Goal: Check status: Check status

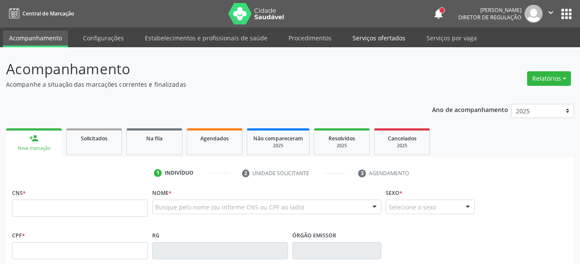
click at [373, 43] on link "Serviços ofertados" at bounding box center [379, 38] width 65 height 15
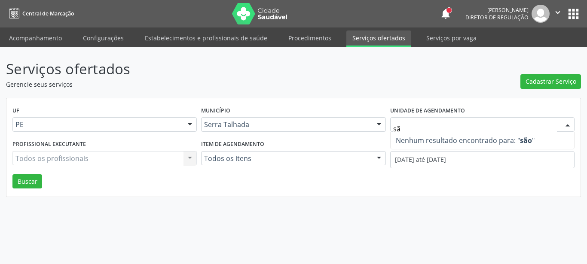
type input "s"
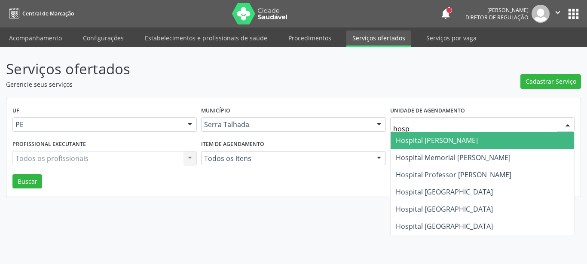
type input "hospi"
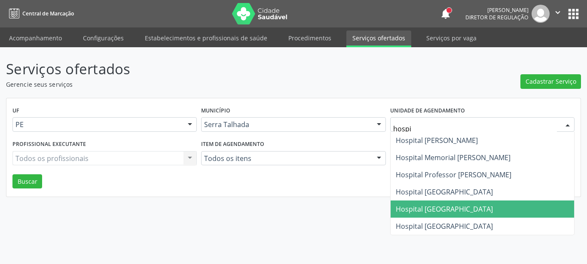
click at [456, 210] on span "Hospital [GEOGRAPHIC_DATA]" at bounding box center [444, 209] width 97 height 9
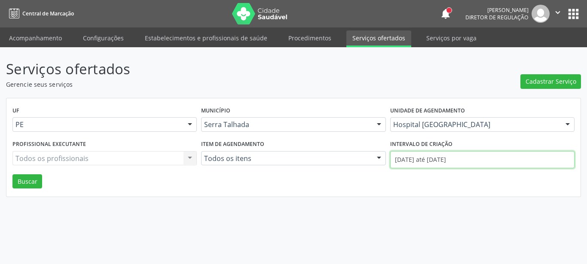
click at [449, 158] on input "[DATE] até [DATE]" at bounding box center [482, 159] width 184 height 17
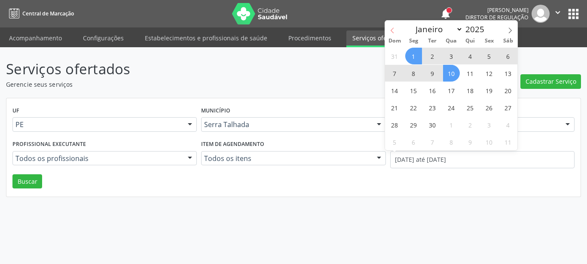
click at [394, 31] on icon at bounding box center [393, 31] width 6 height 6
select select "7"
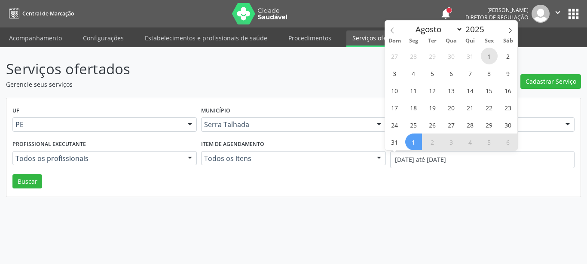
click at [488, 58] on span "1" at bounding box center [489, 56] width 17 height 17
type input "01/08/2025"
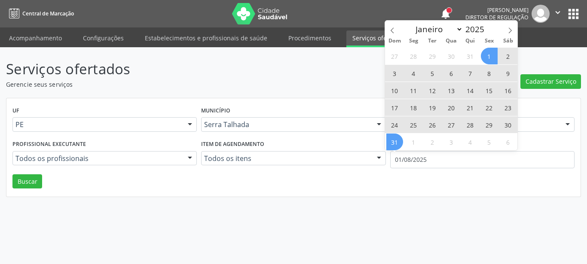
click at [394, 141] on span "31" at bounding box center [395, 142] width 17 height 17
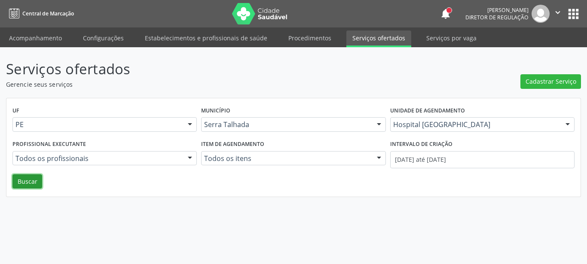
click at [28, 183] on button "Buscar" at bounding box center [27, 182] width 30 height 15
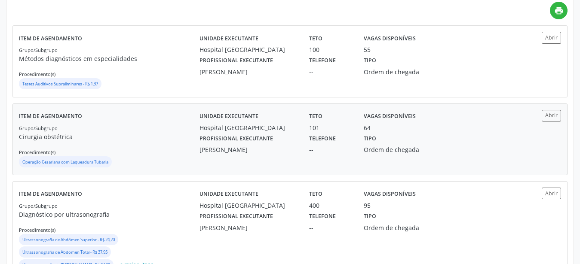
scroll to position [219, 0]
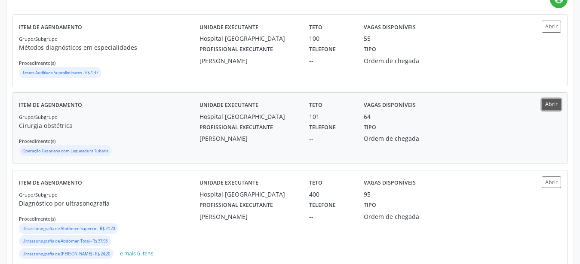
click at [556, 103] on button "Abrir" at bounding box center [551, 105] width 19 height 12
